Goal: Task Accomplishment & Management: Use online tool/utility

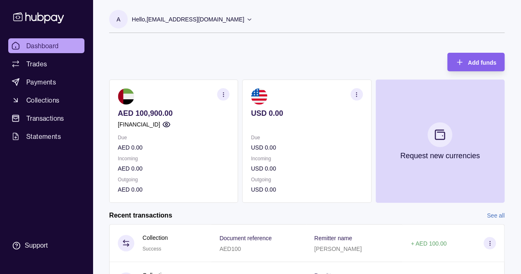
click at [311, 55] on div "Add funds AED 100,900.00 [FINANCIAL_ID] Due AED 0.00 Incoming AED 0.00 Outgoing…" at bounding box center [306, 123] width 395 height 158
click at [311, 52] on div "Add funds AED 100,900.00 [FINANCIAL_ID] Due AED 0.00 Incoming AED 0.00 Outgoing…" at bounding box center [306, 123] width 395 height 158
click at [311, 33] on div at bounding box center [306, 33] width 395 height 0
click at [311, 9] on div "A Hello, [EMAIL_ADDRESS][DOMAIN_NAME] [PERSON_NAME] DMCC Account Terms and cond…" at bounding box center [306, 20] width 395 height 41
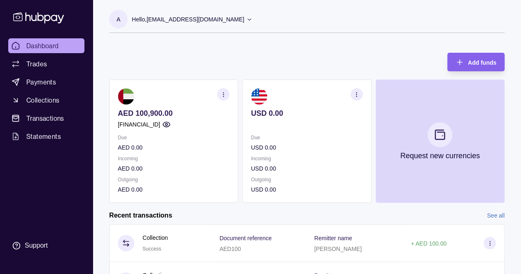
click at [311, 15] on section "A Hello, [EMAIL_ADDRESS][DOMAIN_NAME] [PERSON_NAME] DMCC Account Terms and cond…" at bounding box center [306, 21] width 395 height 23
click at [311, 33] on div "A Hello, [EMAIL_ADDRESS][DOMAIN_NAME] [PERSON_NAME] DMCC Account Terms and cond…" at bounding box center [306, 25] width 395 height 31
click at [311, 34] on div "A Hello, [EMAIL_ADDRESS][DOMAIN_NAME] [PERSON_NAME] DMCC Account Terms and cond…" at bounding box center [306, 25] width 395 height 31
click at [311, 65] on div "Add funds AED 100,900.00 [FINANCIAL_ID] Due AED 0.00 Incoming AED 0.00 Outgoing…" at bounding box center [306, 123] width 395 height 158
click at [311, 58] on div "Add funds AED 100,900.00 [FINANCIAL_ID] Due AED 0.00 Incoming AED 0.00 Outgoing…" at bounding box center [306, 123] width 395 height 158
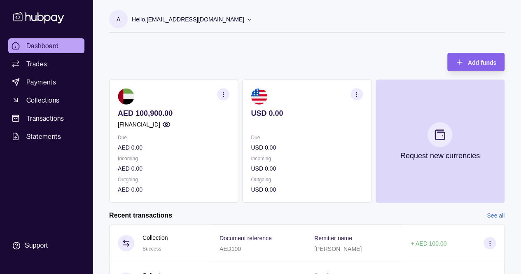
click at [311, 51] on div "Add funds AED 100,900.00 [FINANCIAL_ID] Due AED 0.00 Incoming AED 0.00 Outgoing…" at bounding box center [306, 123] width 395 height 158
click at [311, 53] on div "Add funds AED 100,900.00 [FINANCIAL_ID] Due AED 0.00 Incoming AED 0.00 Outgoing…" at bounding box center [306, 123] width 395 height 158
click at [311, 54] on div "Add funds AED 100,900.00 [FINANCIAL_ID] Due AED 0.00 Incoming AED 0.00 Outgoing…" at bounding box center [306, 123] width 395 height 158
click at [311, 19] on section "A Hello, [EMAIL_ADDRESS][DOMAIN_NAME] [PERSON_NAME] DMCC Account Terms and cond…" at bounding box center [306, 21] width 395 height 23
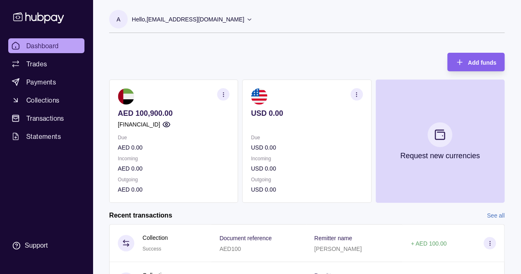
click at [311, 19] on section "A Hello, [EMAIL_ADDRESS][DOMAIN_NAME] [PERSON_NAME] DMCC Account Terms and cond…" at bounding box center [306, 21] width 395 height 23
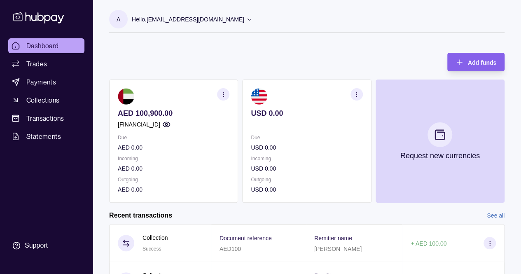
click at [311, 19] on section "A Hello, [EMAIL_ADDRESS][DOMAIN_NAME] [PERSON_NAME] DMCC Account Terms and cond…" at bounding box center [306, 21] width 395 height 23
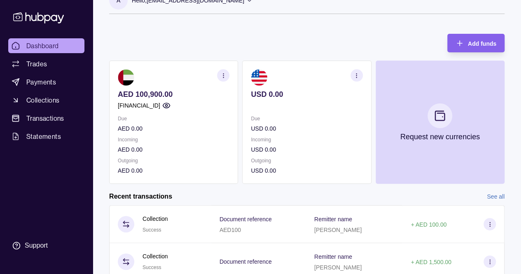
scroll to position [25, 0]
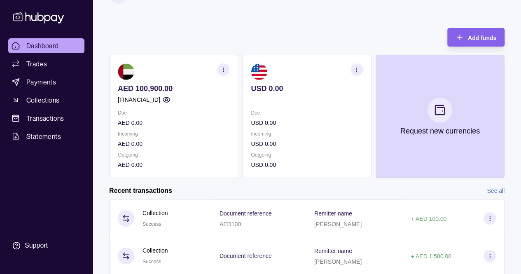
click at [71, 2] on div "Dashboard Trades Payments Collections Transactions Statements Support" at bounding box center [46, 137] width 93 height 274
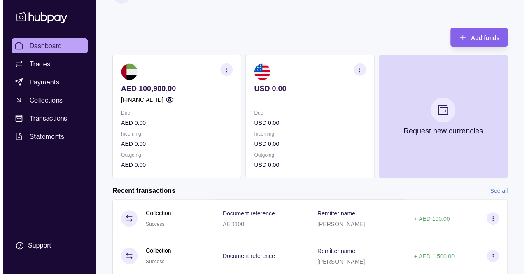
scroll to position [25, 0]
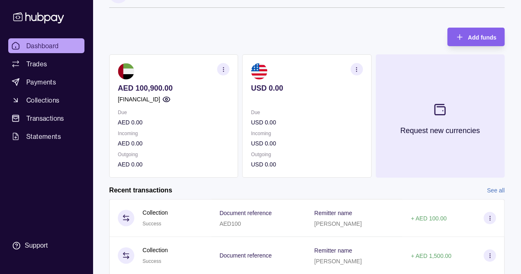
click at [311, 84] on button "Request new currencies" at bounding box center [440, 115] width 129 height 123
